Goal: Check status: Check status

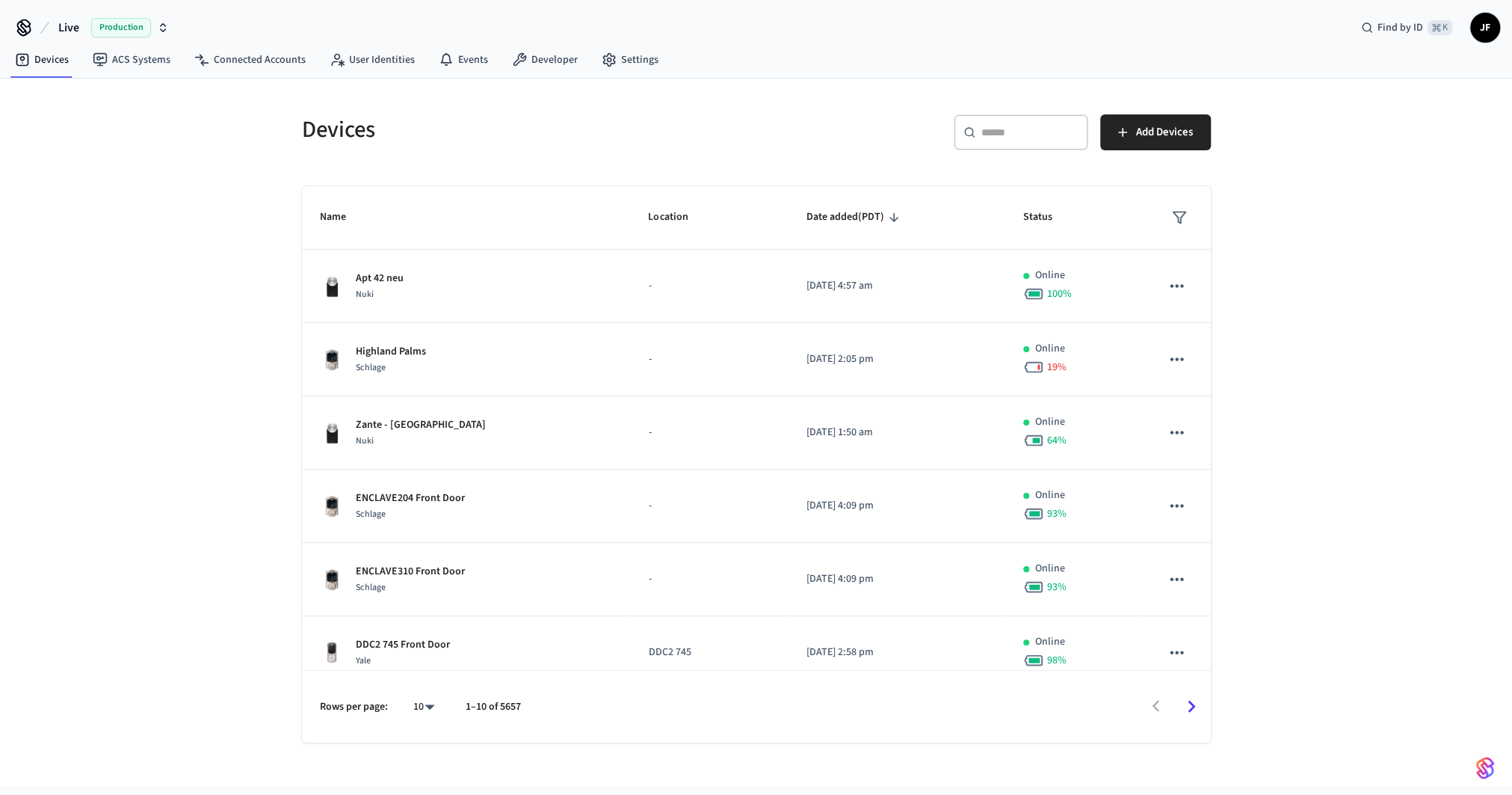
click at [754, 73] on div "Devices ACS Systems Connected Accounts User Identities Events Developer Settings" at bounding box center [756, 60] width 1512 height 35
click at [67, 27] on span "Live" at bounding box center [69, 27] width 21 height 18
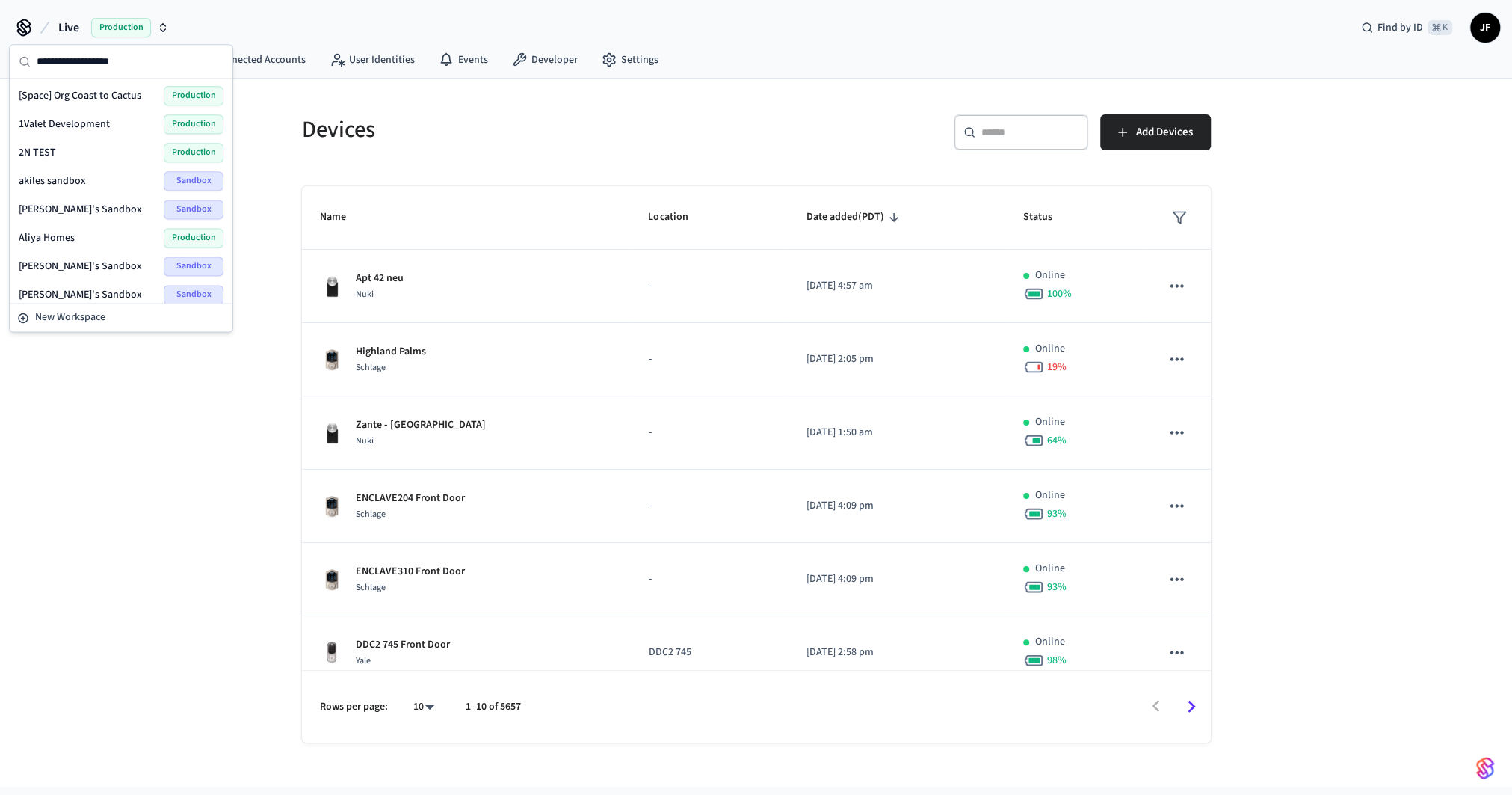
click at [66, 58] on input "text" at bounding box center [130, 61] width 187 height 33
type input "****"
click at [60, 81] on div "Octiv Prod Production" at bounding box center [121, 94] width 217 height 29
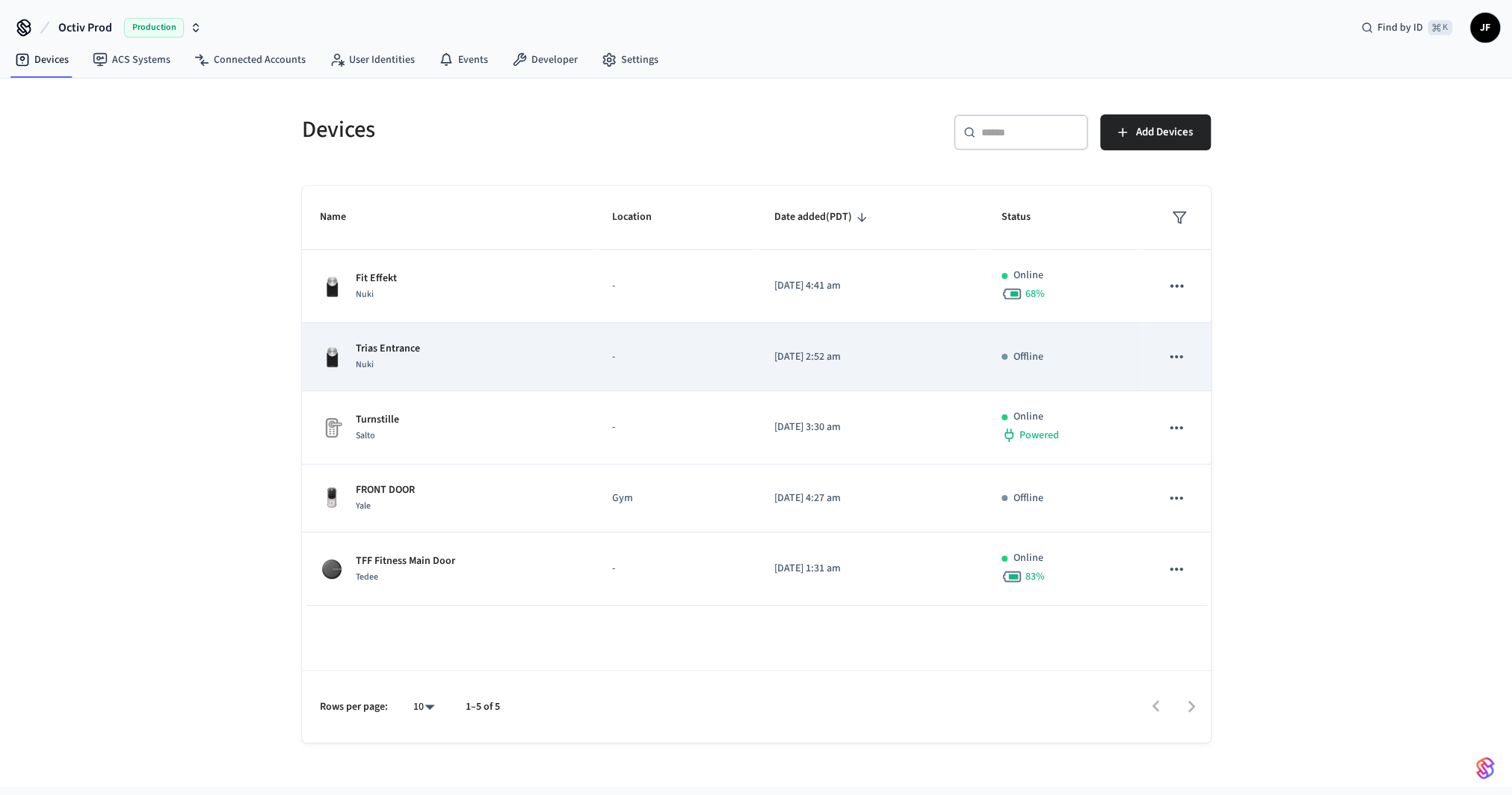
click at [438, 327] on td "Trias Entrance Nuki" at bounding box center [447, 357] width 292 height 68
